Goal: Task Accomplishment & Management: Complete application form

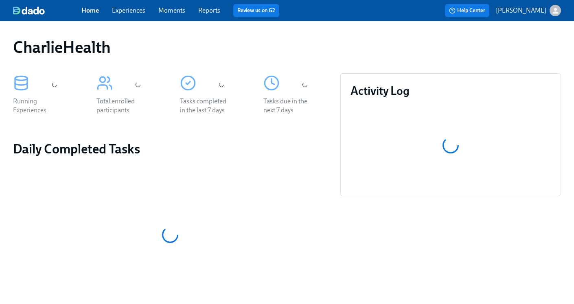
click at [132, 11] on link "Experiences" at bounding box center [128, 11] width 33 height 8
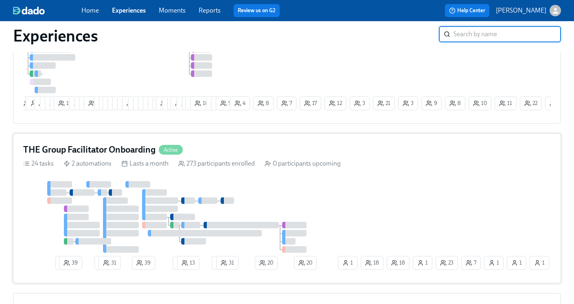
scroll to position [156, 0]
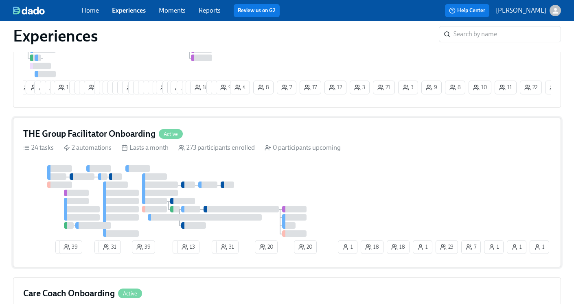
click at [57, 137] on h4 "THE Group Facilitator Onboarding" at bounding box center [89, 134] width 132 height 12
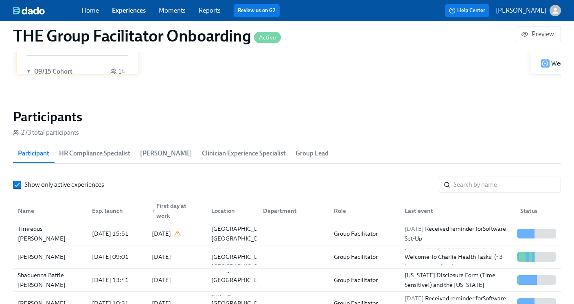
scroll to position [725, 0]
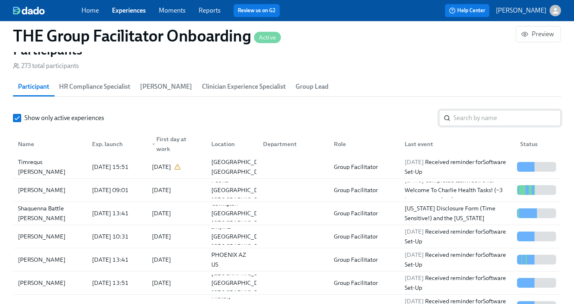
click at [460, 122] on input "search" at bounding box center [508, 118] width 108 height 16
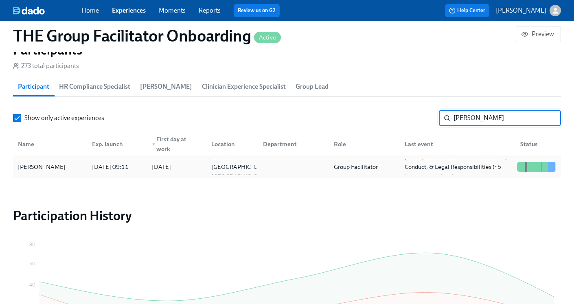
type input "[PERSON_NAME]"
click at [369, 160] on div "Group Facilitator" at bounding box center [362, 167] width 71 height 16
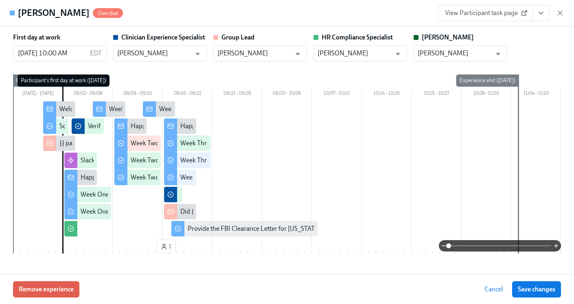
click at [544, 6] on button "View task page" at bounding box center [541, 13] width 17 height 16
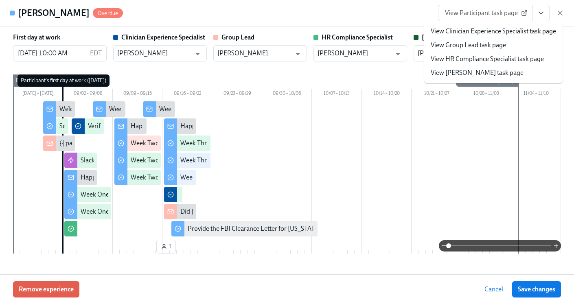
click at [469, 60] on link "View HR Compliance Specialist task page" at bounding box center [487, 59] width 113 height 9
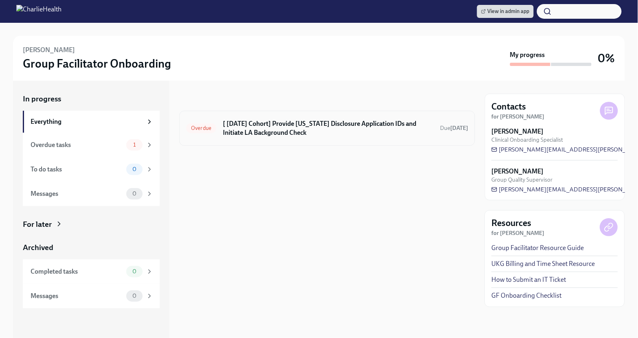
click at [315, 139] on div "Overdue [ Sep 2nd Cohort] Provide Utah Disclosure Application IDs and Initiate …" at bounding box center [327, 128] width 296 height 35
click at [282, 136] on h6 "[ [DATE] Cohort] Provide [US_STATE] Disclosure Application IDs and Initiate LA …" at bounding box center [328, 128] width 211 height 18
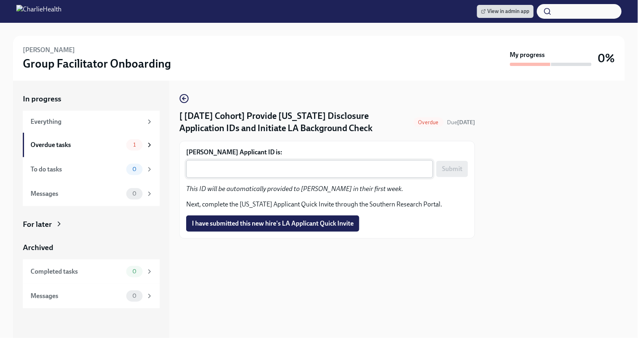
click at [245, 174] on textarea "Anna Vires's Applicant ID is:" at bounding box center [309, 169] width 237 height 10
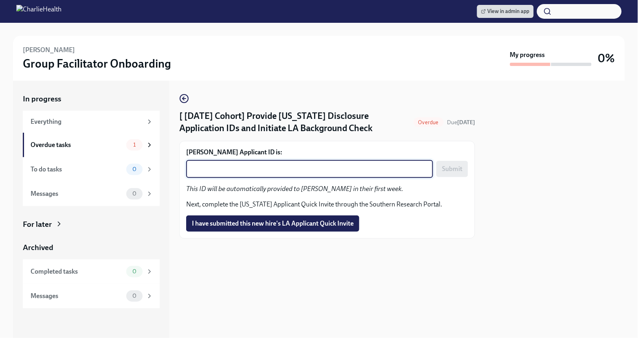
paste textarea "1250285"
type textarea "1250285"
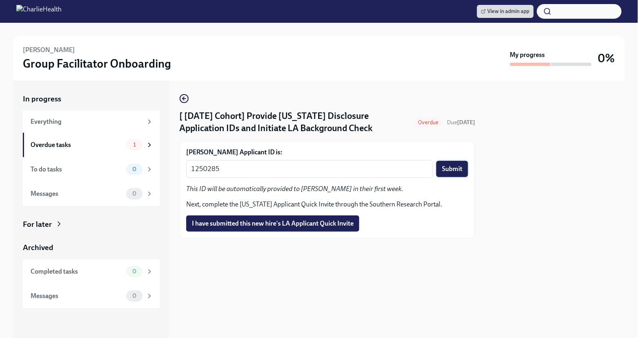
click at [453, 173] on span "Submit" at bounding box center [452, 169] width 20 height 8
click at [270, 228] on span "I have submitted this new hire's LA Applicant Quick Invite" at bounding box center [273, 224] width 162 height 8
